Goal: Task Accomplishment & Management: Use online tool/utility

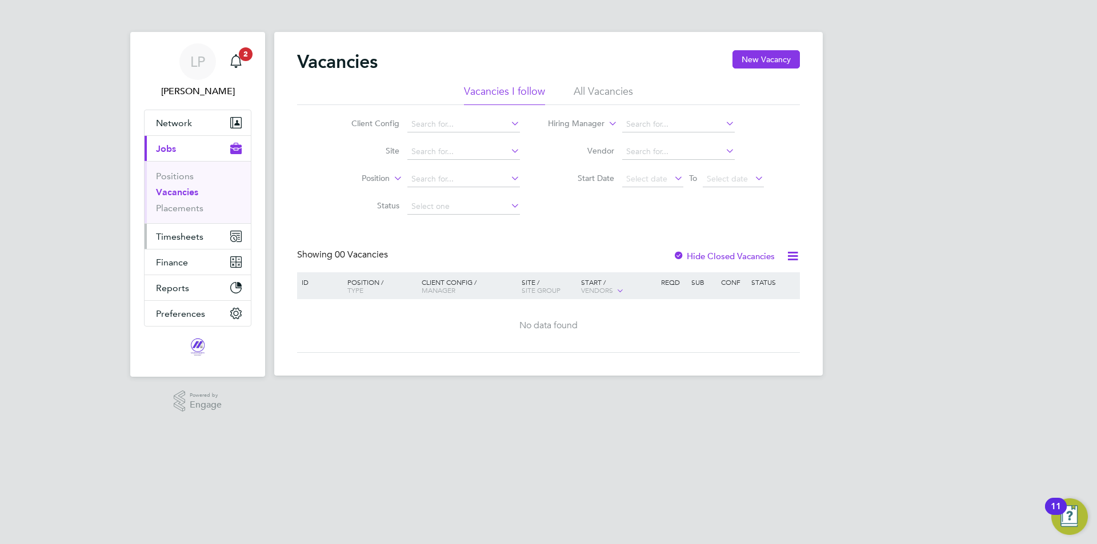
click at [183, 229] on button "Timesheets" at bounding box center [198, 236] width 106 height 25
click at [173, 191] on link "Vacancies" at bounding box center [177, 192] width 42 height 11
click at [191, 58] on span "LP" at bounding box center [197, 61] width 15 height 15
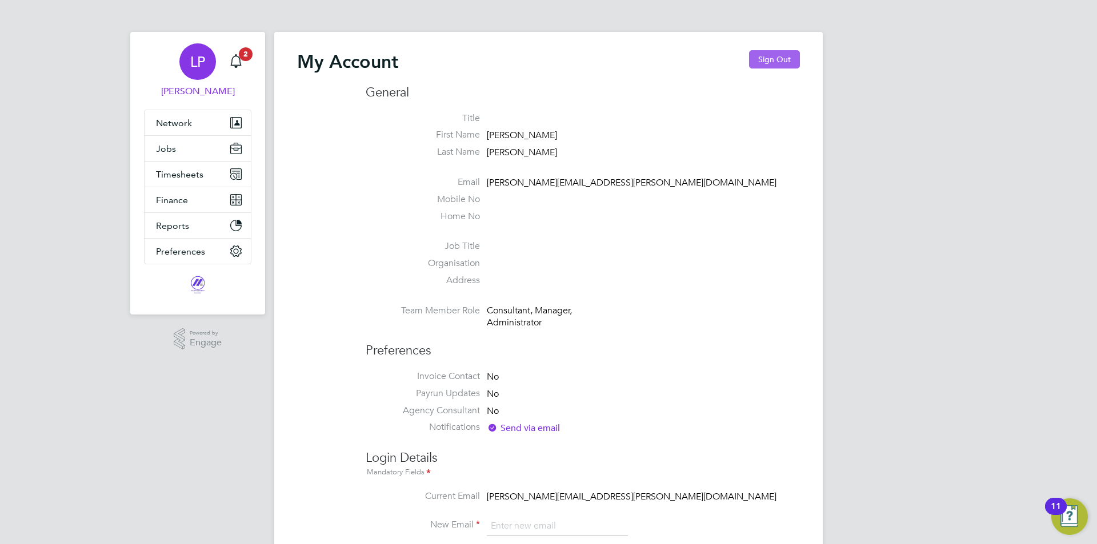
click at [775, 55] on button "Sign Out" at bounding box center [774, 59] width 51 height 18
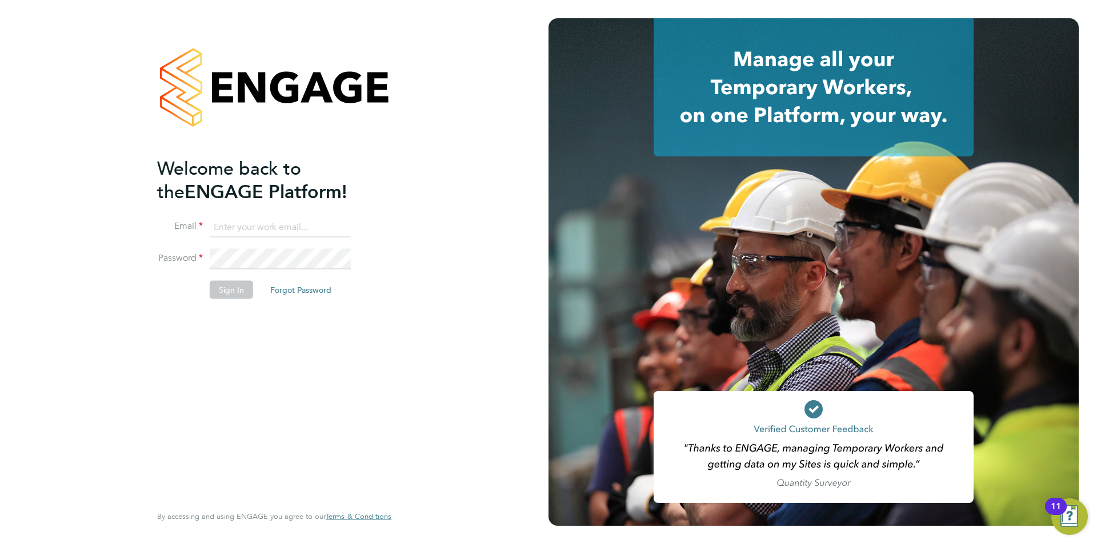
click at [243, 228] on input at bounding box center [280, 227] width 141 height 21
type input "dan.craig@magnussearch.com"
click at [235, 284] on button "Sign In" at bounding box center [231, 290] width 43 height 18
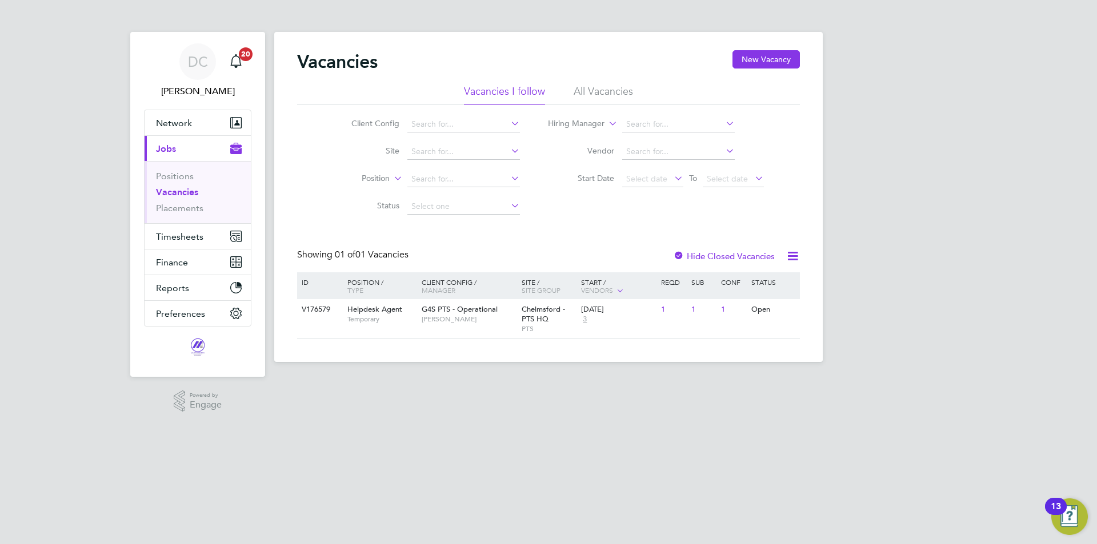
click at [175, 191] on link "Vacancies" at bounding box center [177, 192] width 42 height 11
click at [741, 315] on div "Open" at bounding box center [753, 309] width 50 height 21
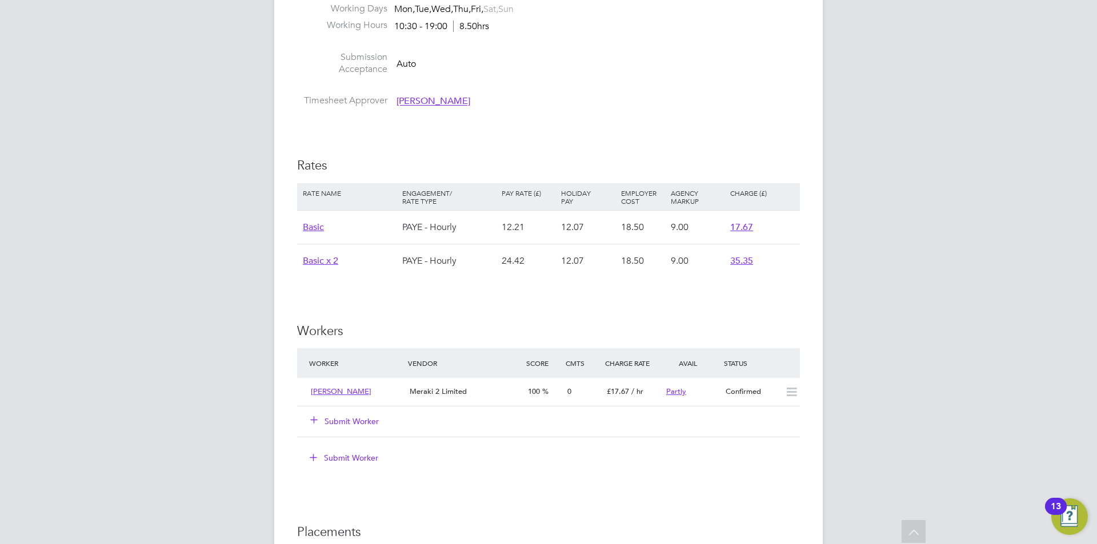
scroll to position [1542, 0]
click at [797, 396] on icon at bounding box center [791, 391] width 14 height 9
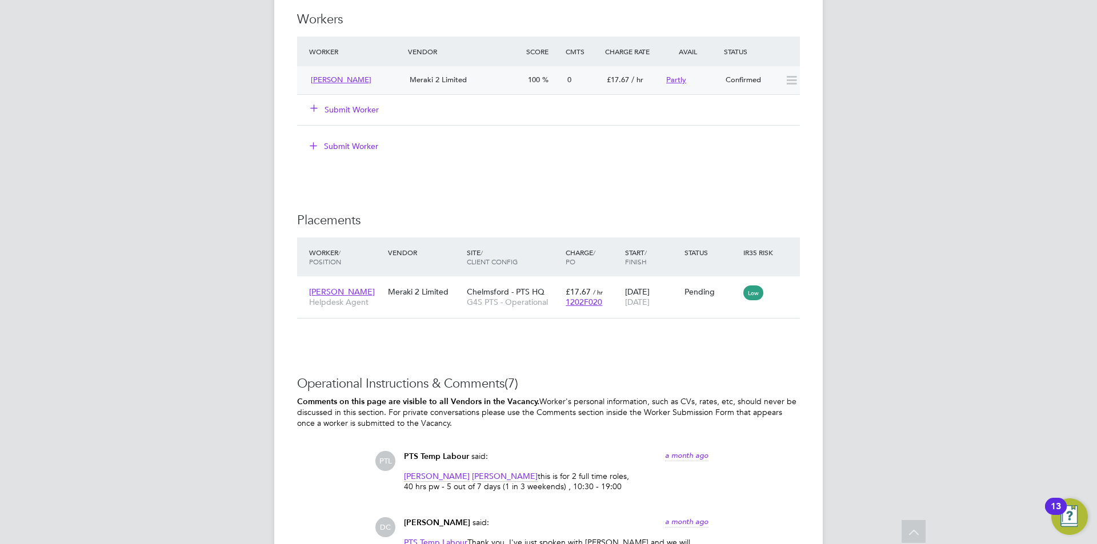
scroll to position [1885, 0]
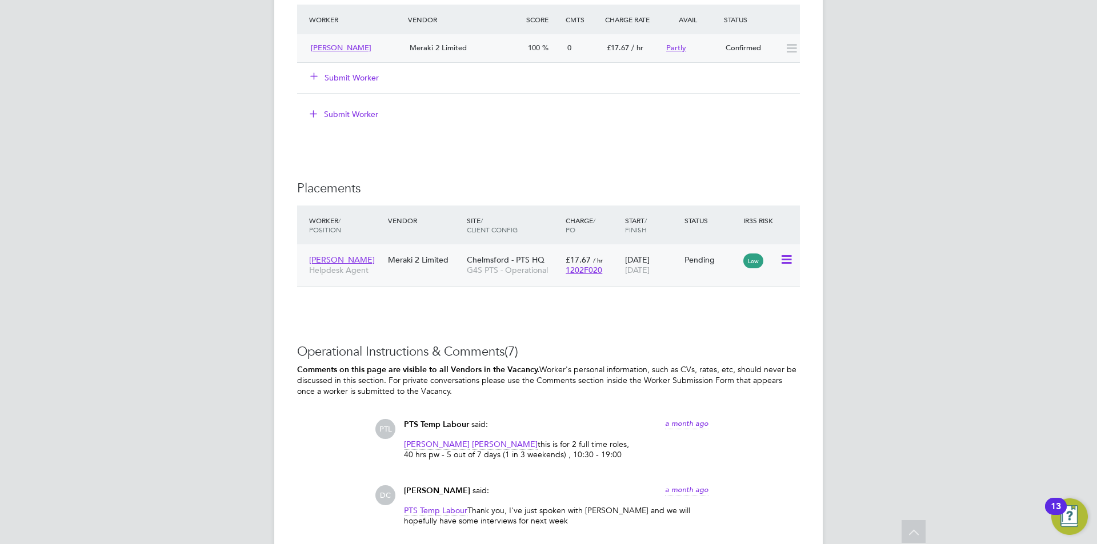
click at [787, 267] on icon at bounding box center [785, 260] width 11 height 14
click at [719, 343] on li "Start" at bounding box center [751, 342] width 81 height 16
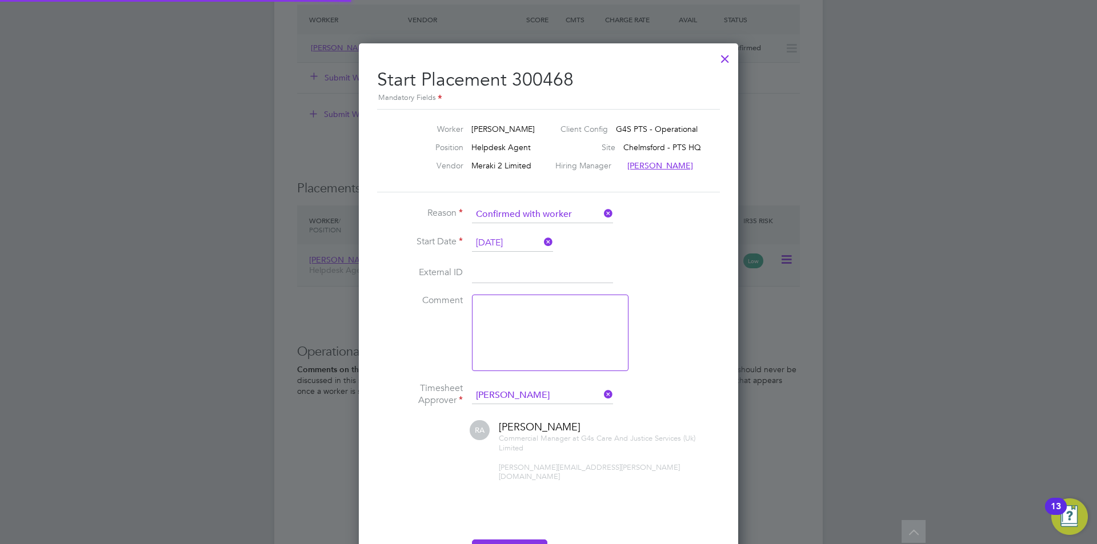
scroll to position [11, 151]
click at [504, 267] on input at bounding box center [542, 273] width 141 height 21
click at [672, 263] on li "External ID" at bounding box center [548, 279] width 343 height 32
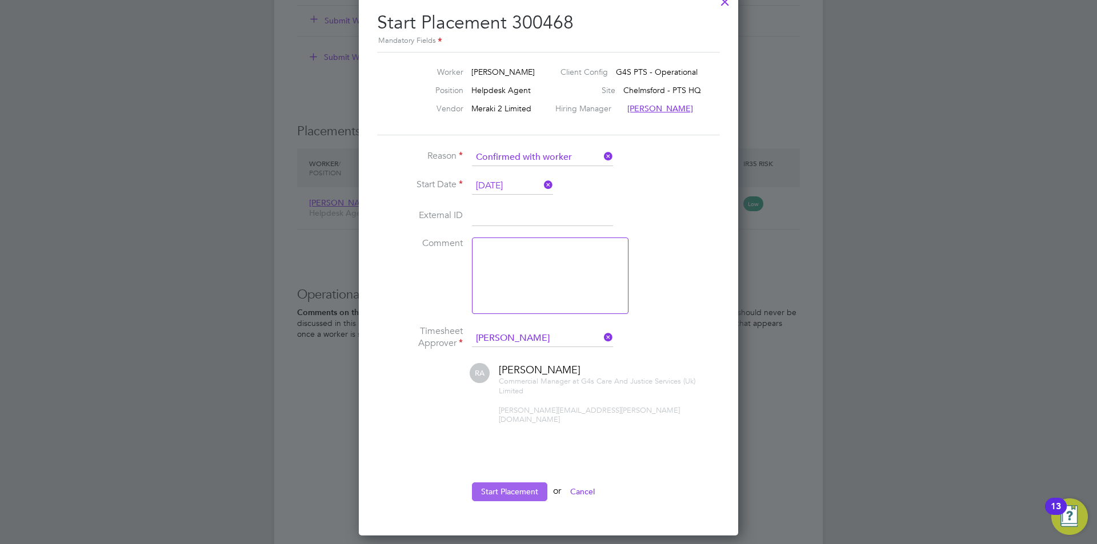
click at [508, 483] on button "Start Placement" at bounding box center [509, 492] width 75 height 18
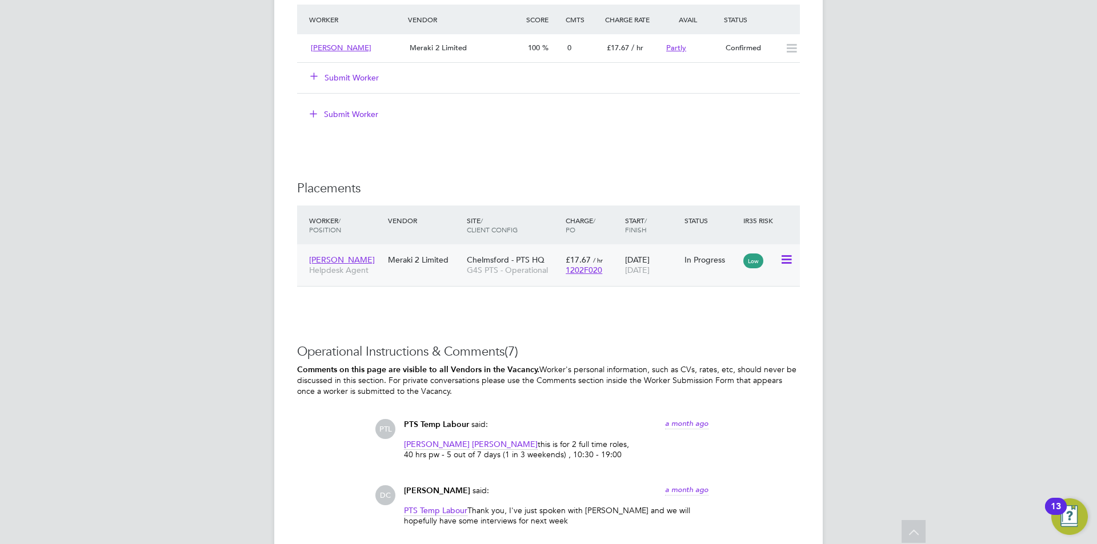
click at [789, 267] on icon at bounding box center [785, 260] width 11 height 14
drag, startPoint x: 875, startPoint y: 331, endPoint x: 661, endPoint y: 268, distance: 222.8
click at [780, 267] on icon at bounding box center [785, 260] width 11 height 14
